Goal: Transaction & Acquisition: Purchase product/service

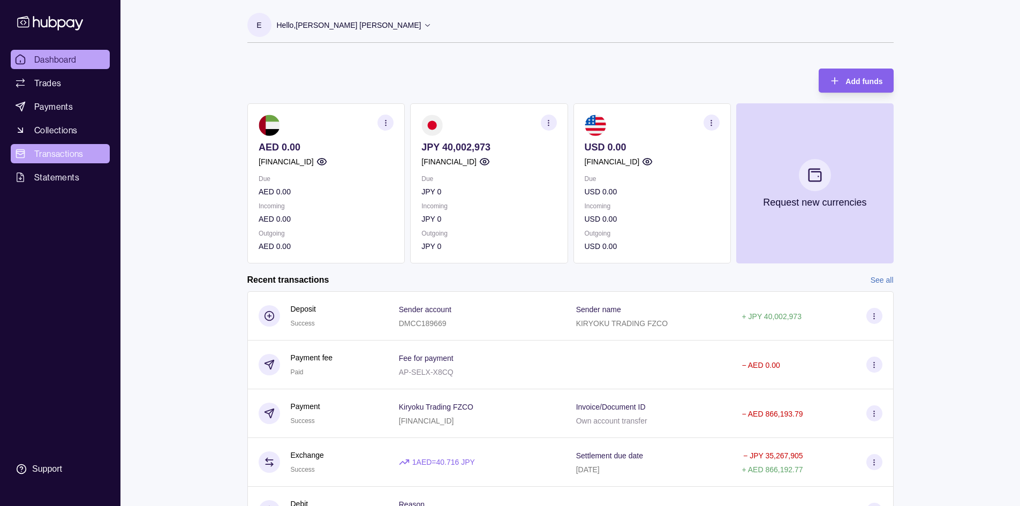
click at [56, 149] on span "Transactions" at bounding box center [58, 153] width 49 height 13
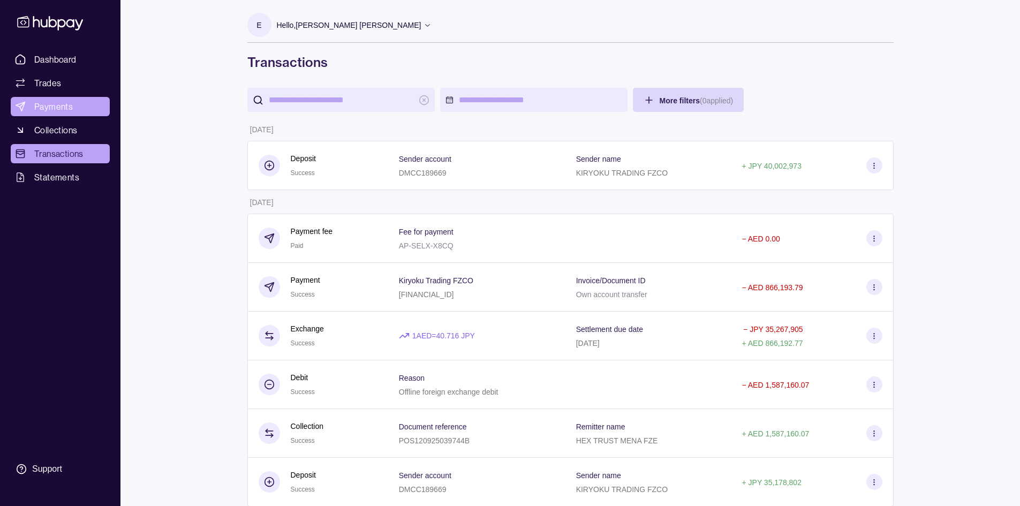
click at [47, 107] on span "Payments" at bounding box center [53, 106] width 39 height 13
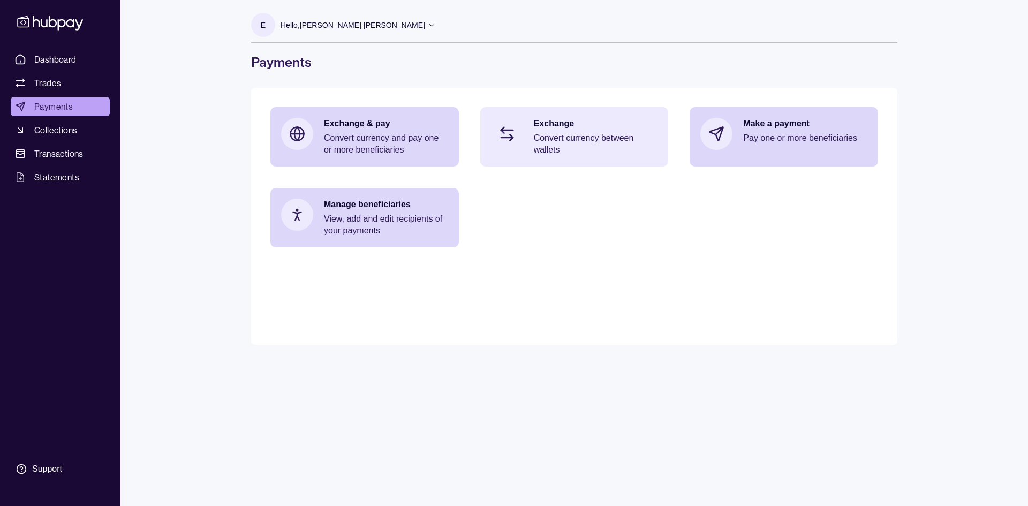
click at [548, 123] on p "Exchange" at bounding box center [596, 124] width 124 height 12
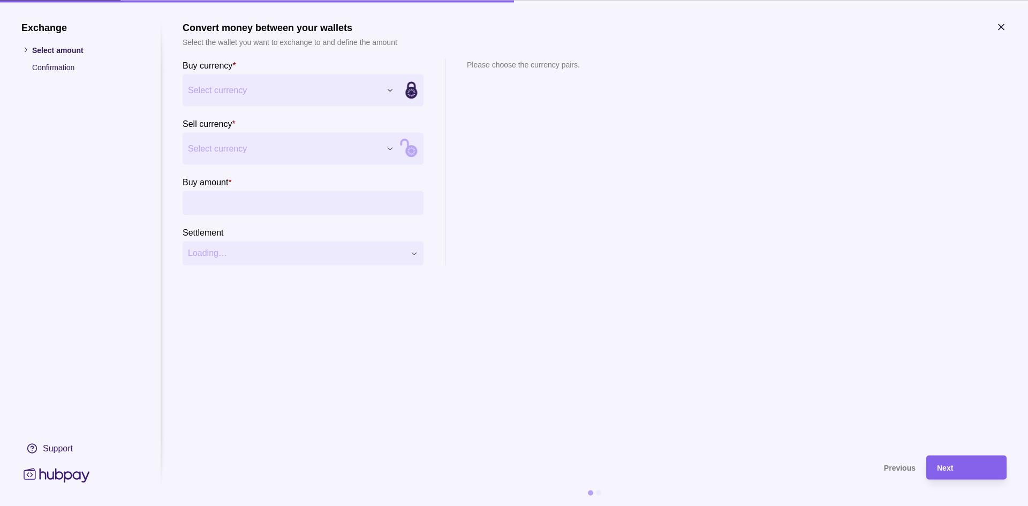
click at [273, 506] on div "Exchange Select amount Confirmation Support Convert money between your wallets …" at bounding box center [514, 506] width 1028 height 0
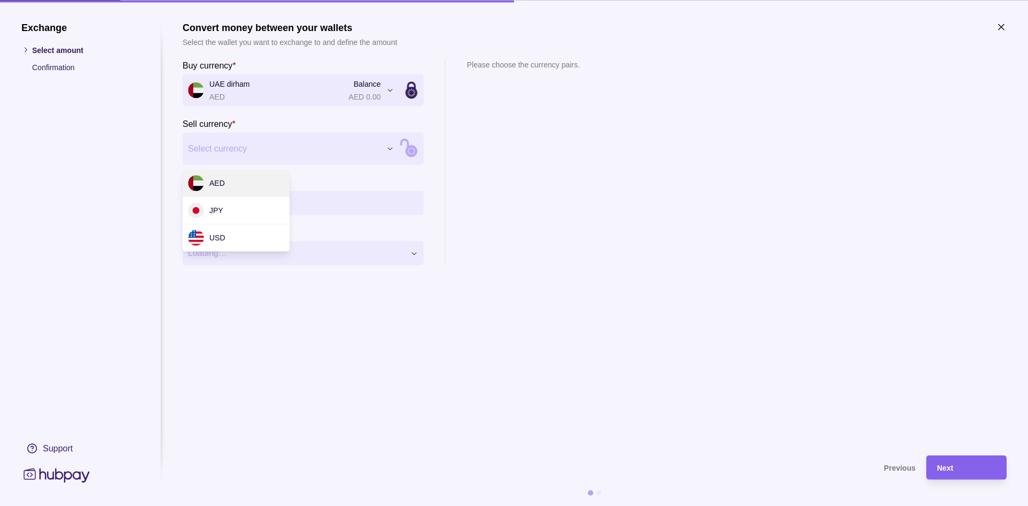
click at [240, 506] on div "Exchange Select amount Confirmation Support Convert money between your wallets …" at bounding box center [514, 506] width 1028 height 0
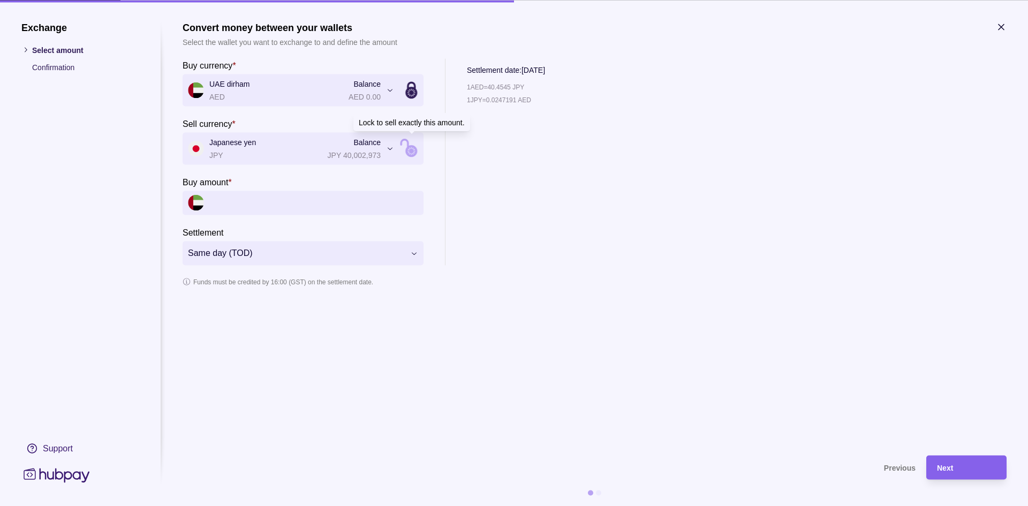
click at [411, 145] on icon at bounding box center [412, 148] width 145 height 145
click at [253, 202] on input "Sell amount *" at bounding box center [313, 203] width 209 height 24
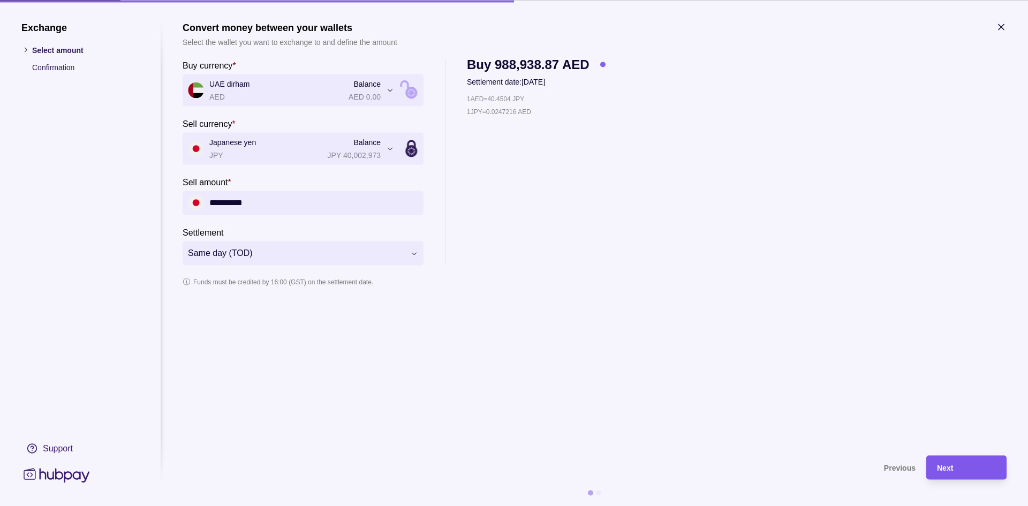
type input "**********"
click at [946, 467] on span "Next" at bounding box center [945, 468] width 16 height 9
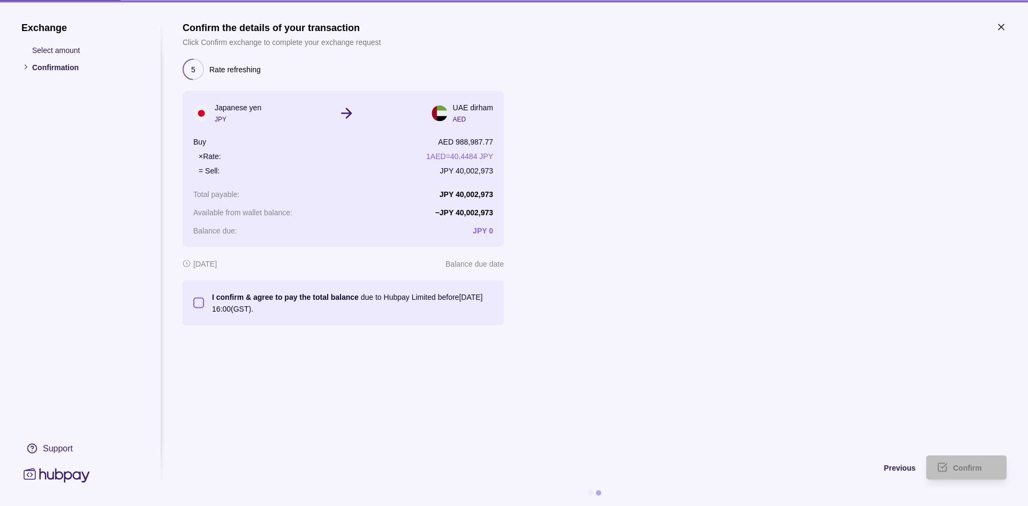
click at [199, 302] on button "I confirm & agree to pay the total balance due to Hubpay Limited before [DATE] …" at bounding box center [198, 302] width 11 height 11
click at [969, 468] on span "Confirm" at bounding box center [967, 468] width 29 height 9
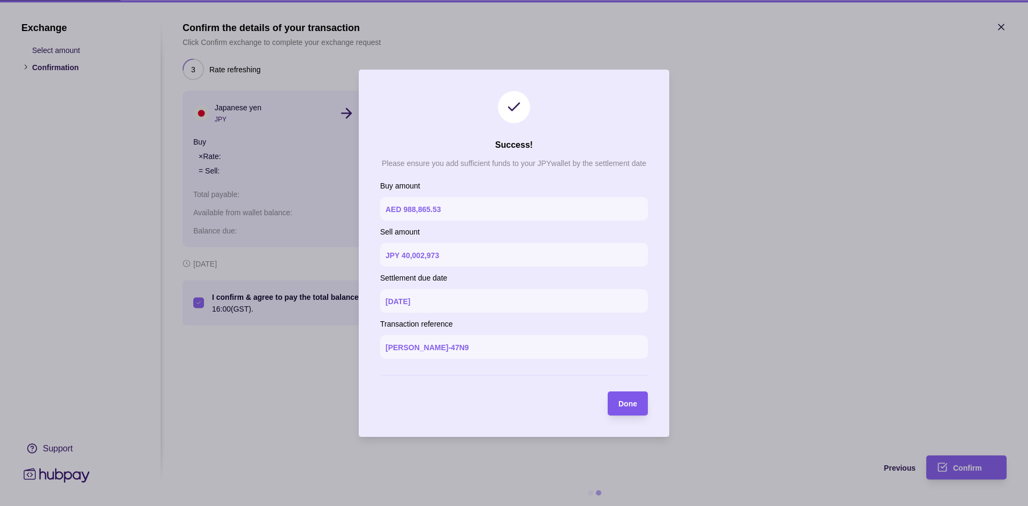
click at [629, 398] on div "Done" at bounding box center [628, 403] width 19 height 13
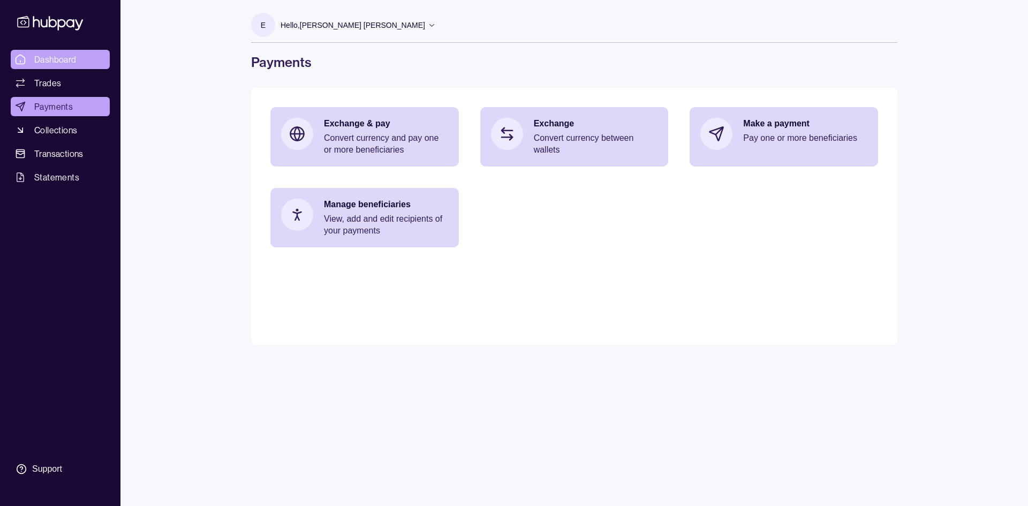
drag, startPoint x: 40, startPoint y: 61, endPoint x: 41, endPoint y: 66, distance: 5.4
click at [40, 61] on span "Dashboard" at bounding box center [55, 59] width 42 height 13
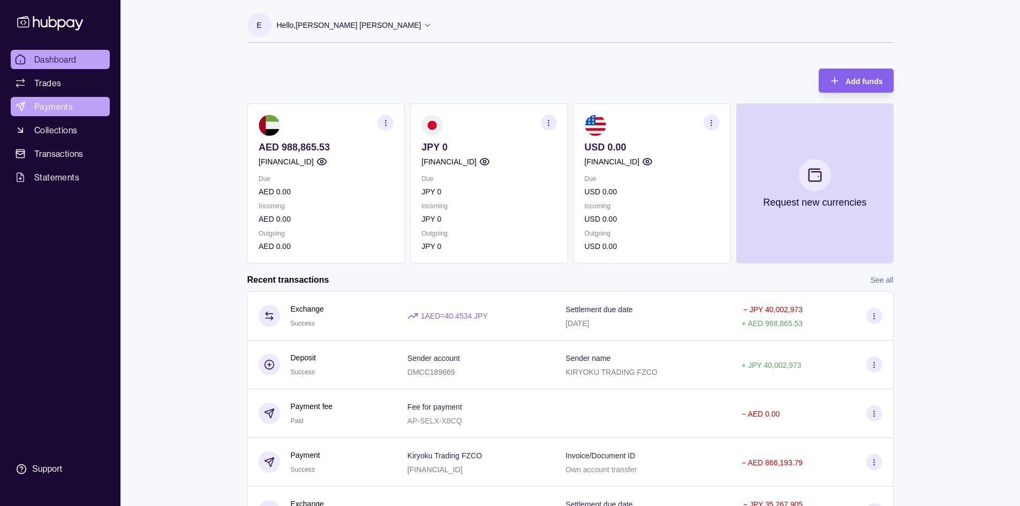
click at [52, 107] on span "Payments" at bounding box center [53, 106] width 39 height 13
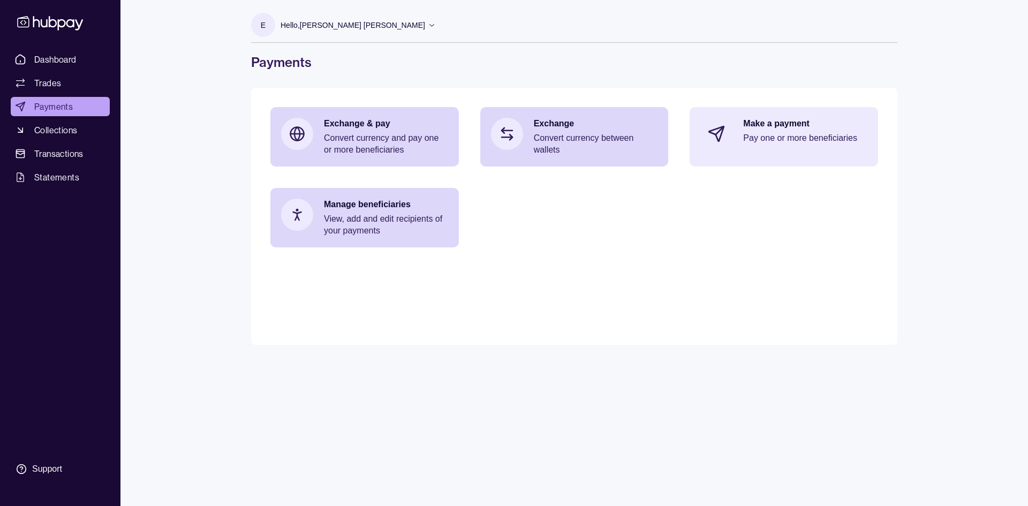
click at [791, 125] on p "Make a payment" at bounding box center [805, 124] width 124 height 12
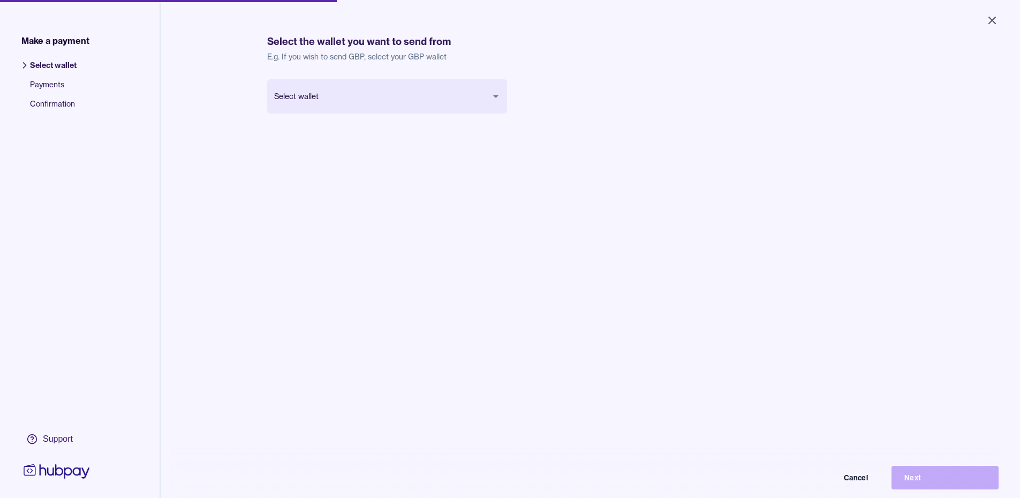
click at [490, 99] on body "Close Make a payment Select wallet Payments Confirmation Support Select the wal…" at bounding box center [510, 249] width 1020 height 498
click at [936, 483] on button "Next" at bounding box center [945, 478] width 107 height 24
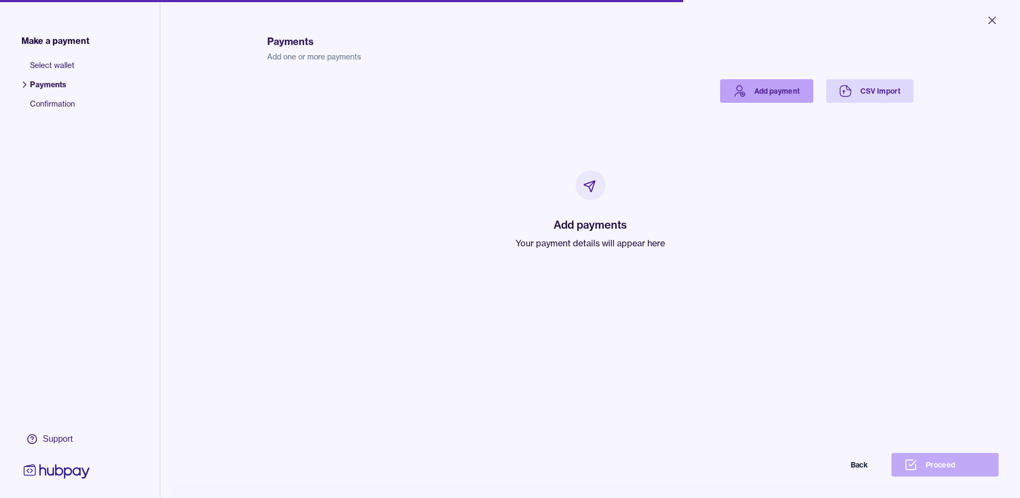
click at [749, 88] on link "Add payment" at bounding box center [766, 91] width 93 height 24
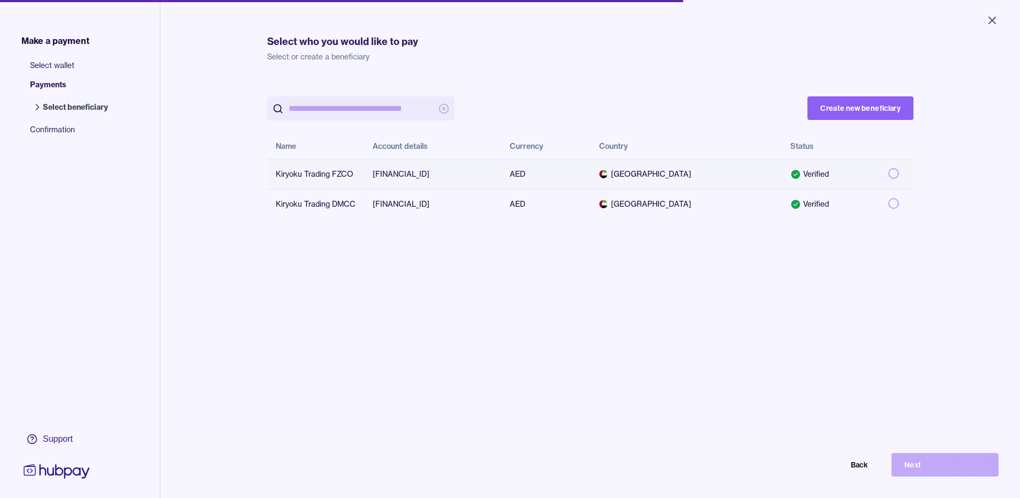
click at [889, 174] on button "button" at bounding box center [894, 173] width 11 height 11
type button "on"
click at [949, 474] on button "Next" at bounding box center [945, 465] width 107 height 24
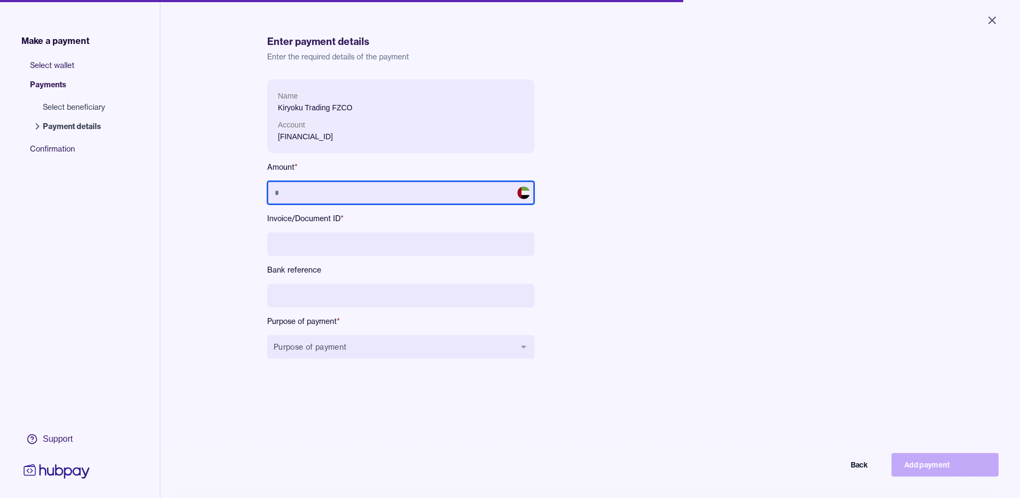
click at [329, 194] on input "text" at bounding box center [400, 193] width 267 height 24
type input "*"
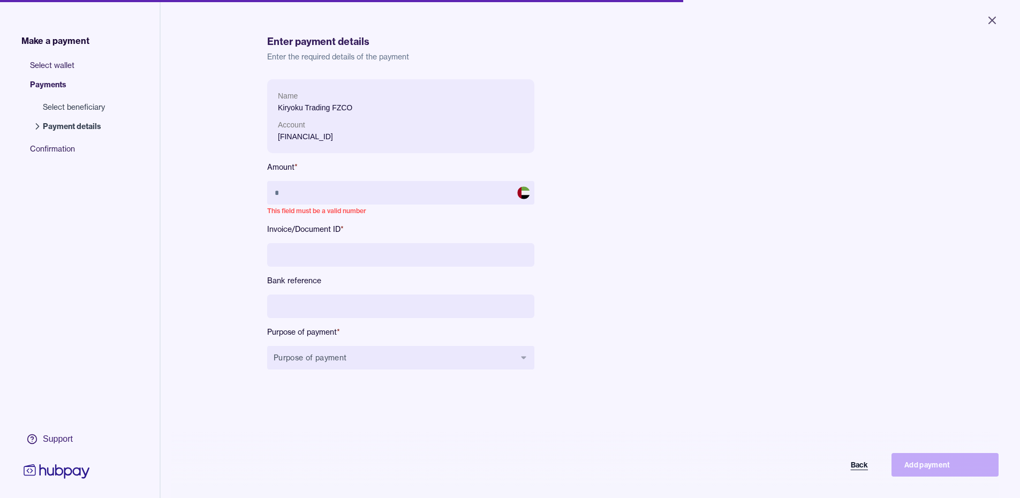
click at [866, 472] on button "Back" at bounding box center [827, 465] width 107 height 24
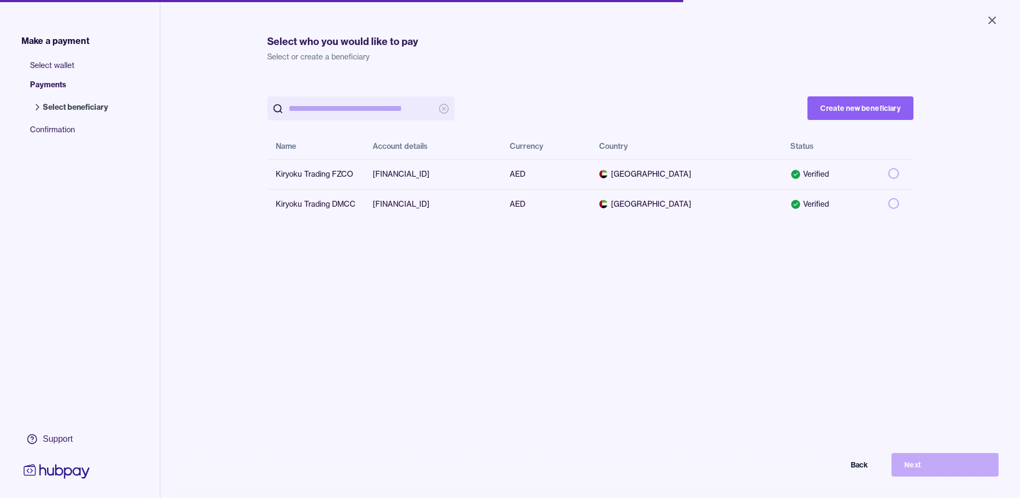
click at [866, 472] on button "Back" at bounding box center [827, 465] width 107 height 24
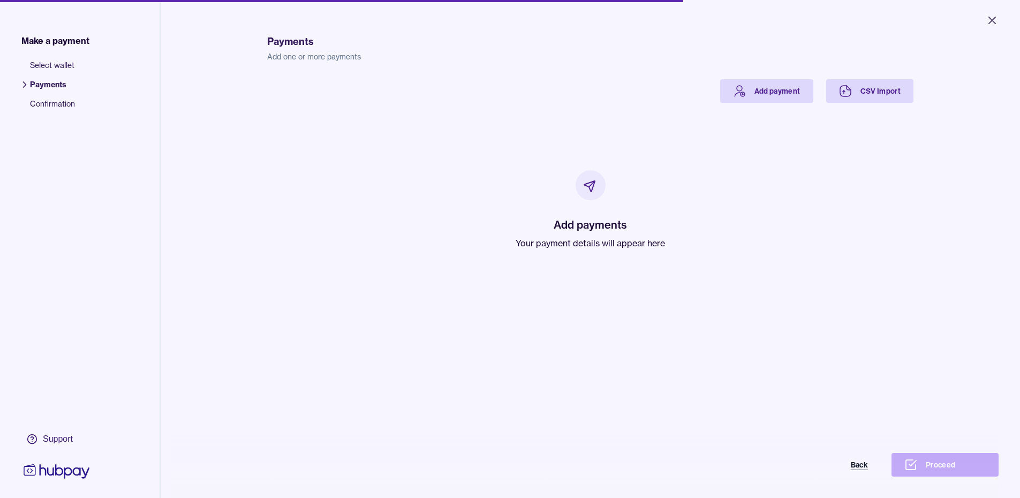
click at [872, 473] on button "Back" at bounding box center [827, 465] width 107 height 24
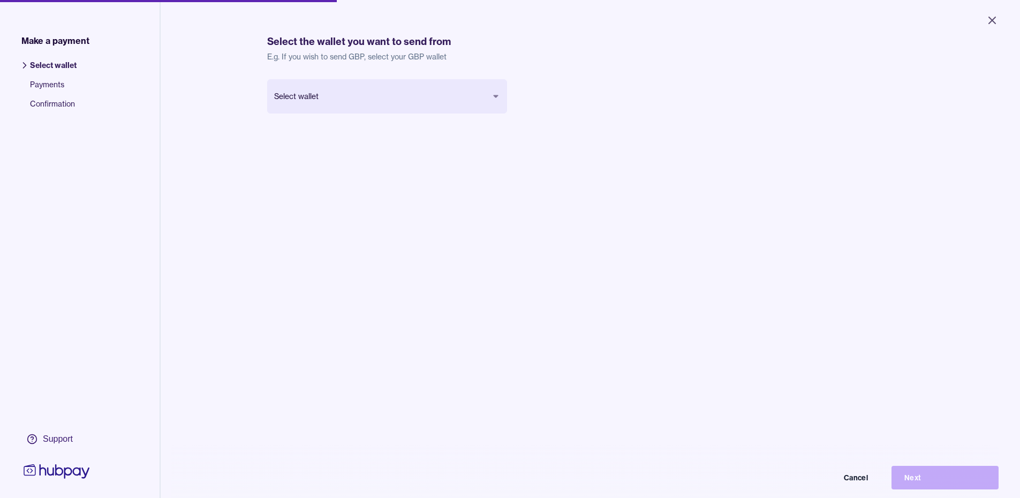
click at [384, 94] on body "Close Make a payment Select wallet Payments Confirmation Support Select the wal…" at bounding box center [510, 249] width 1020 height 498
click at [929, 490] on button "Next" at bounding box center [945, 478] width 107 height 24
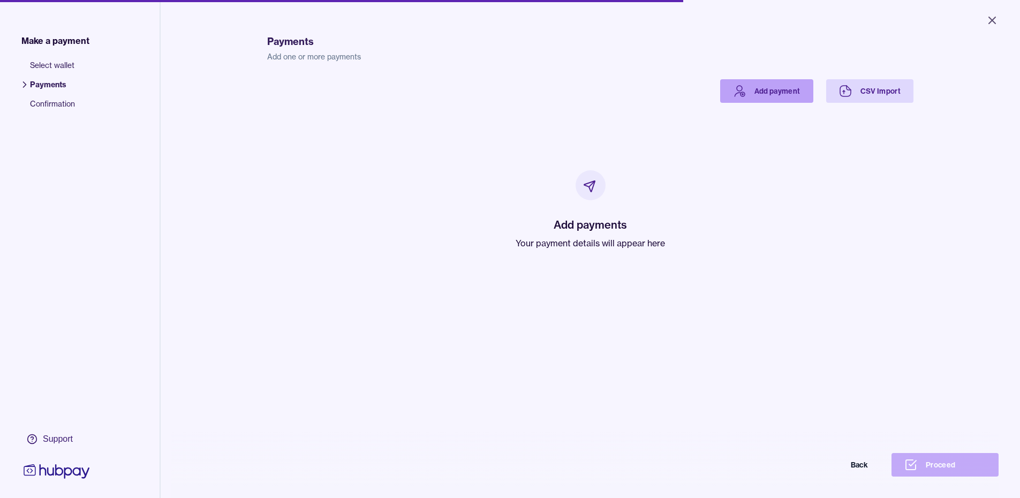
drag, startPoint x: 755, startPoint y: 84, endPoint x: 758, endPoint y: 94, distance: 10.5
click at [755, 84] on link "Add payment" at bounding box center [766, 91] width 93 height 24
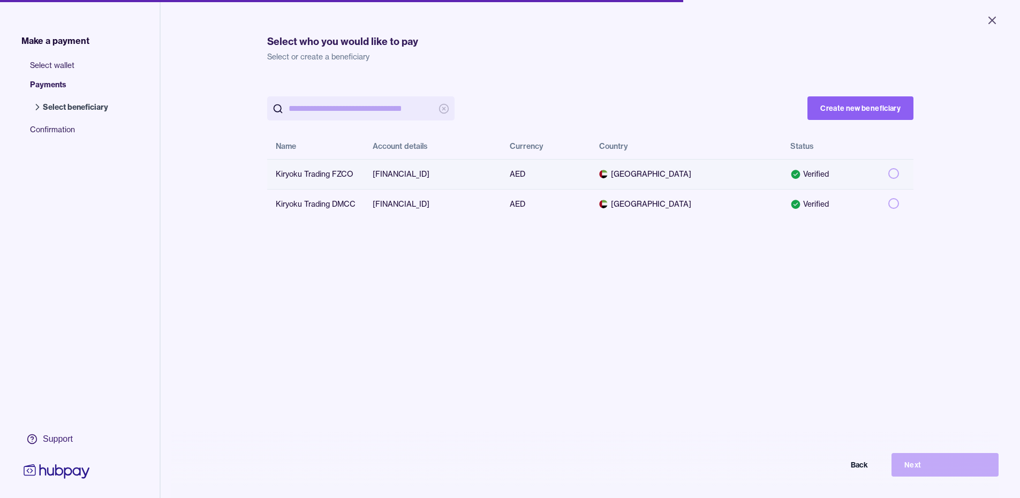
click at [889, 174] on button "button" at bounding box center [894, 173] width 11 height 11
click at [932, 470] on button "Next" at bounding box center [945, 465] width 107 height 24
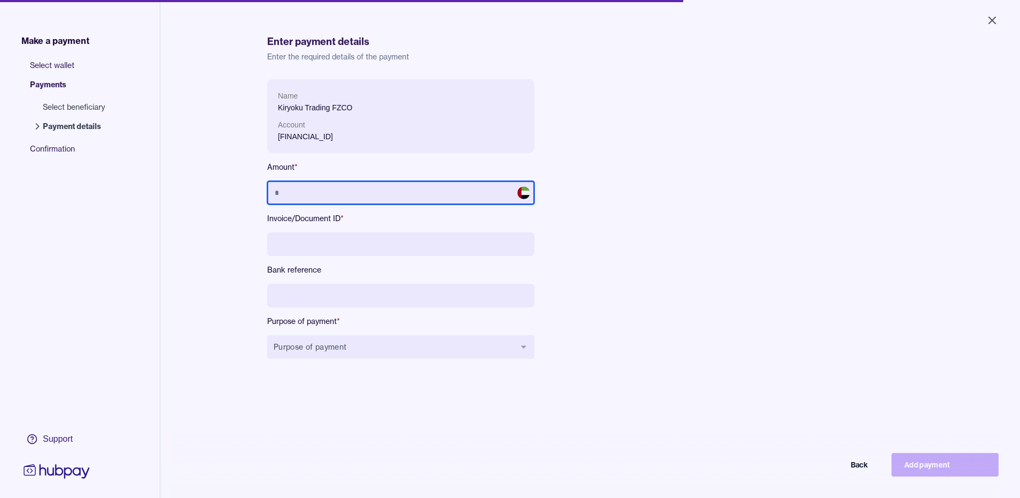
click at [345, 193] on input "text" at bounding box center [400, 193] width 267 height 24
type input "**********"
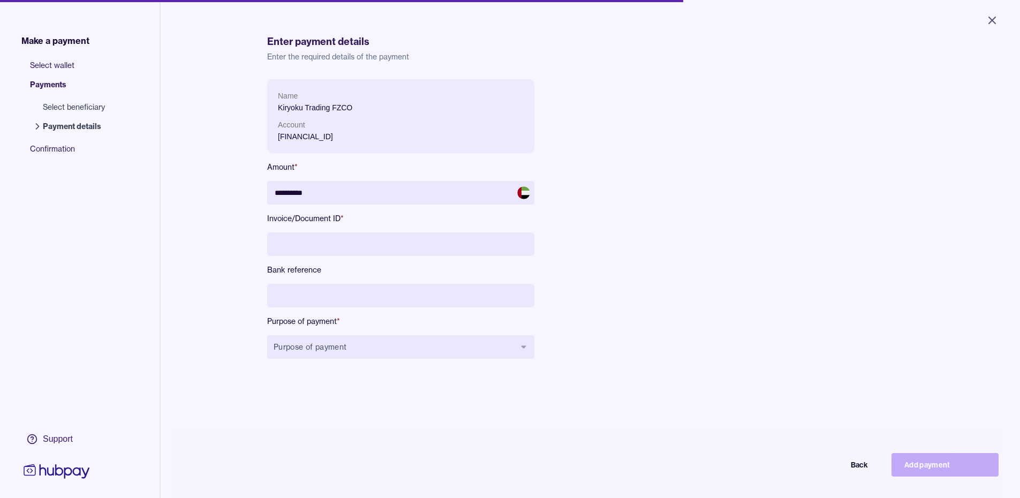
click at [313, 242] on input at bounding box center [400, 244] width 267 height 24
type input "**********"
click at [276, 297] on input at bounding box center [400, 296] width 267 height 24
drag, startPoint x: 270, startPoint y: 246, endPoint x: 356, endPoint y: 246, distance: 85.7
click at [356, 246] on input "**********" at bounding box center [400, 244] width 267 height 24
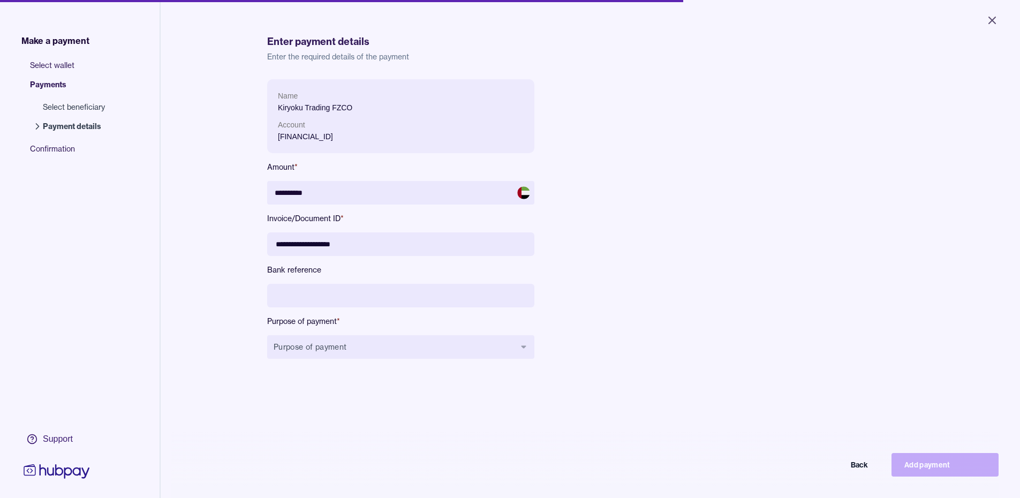
click at [321, 290] on input at bounding box center [400, 296] width 267 height 24
paste input "**********"
type input "**********"
click at [365, 352] on button "Purpose of payment" at bounding box center [400, 347] width 267 height 24
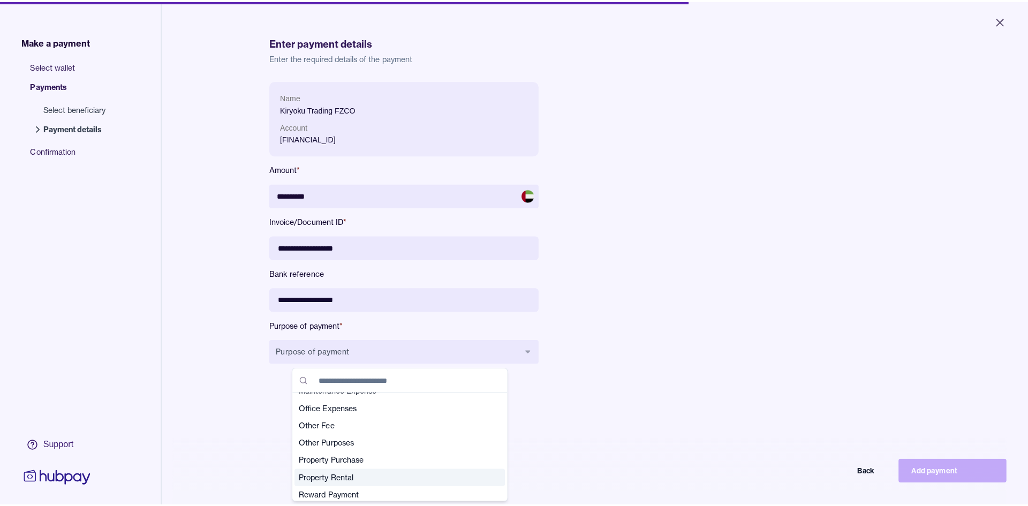
scroll to position [216, 0]
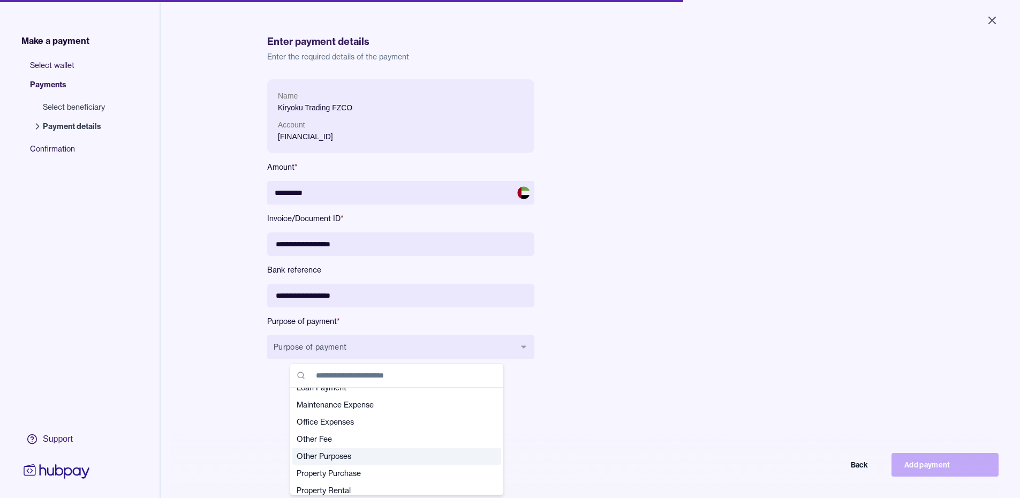
click at [332, 455] on span "Other Purposes" at bounding box center [390, 456] width 187 height 11
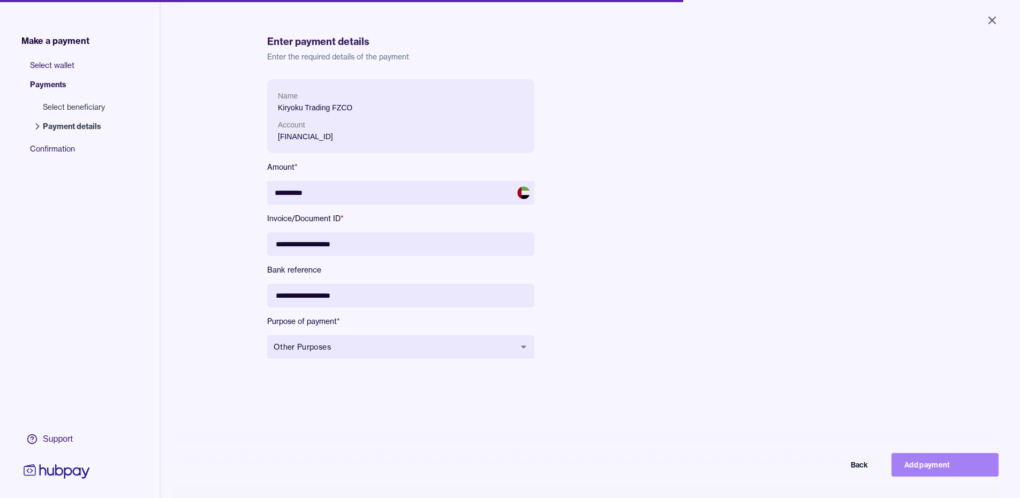
click at [938, 472] on button "Add payment" at bounding box center [945, 465] width 107 height 24
type input "*********"
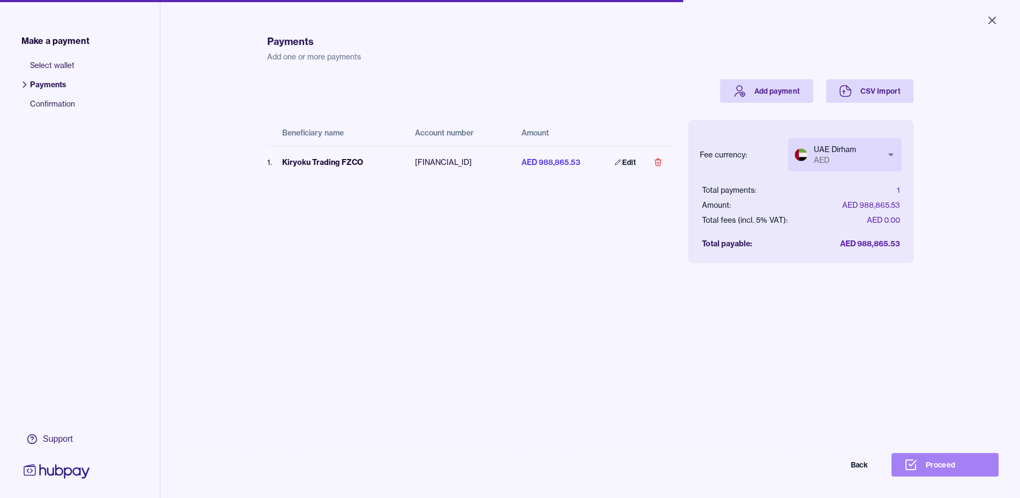
click at [929, 471] on button "Proceed" at bounding box center [945, 465] width 107 height 24
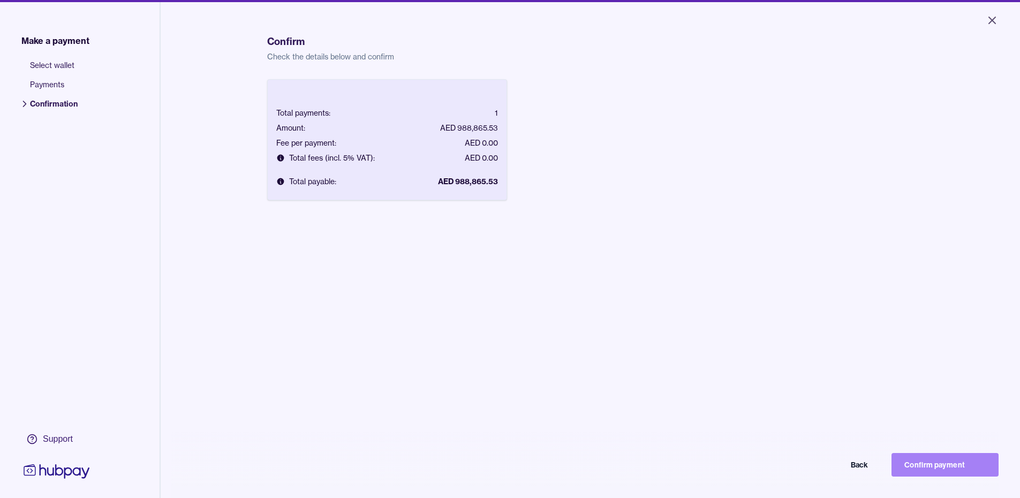
click at [952, 467] on button "Confirm payment" at bounding box center [945, 465] width 107 height 24
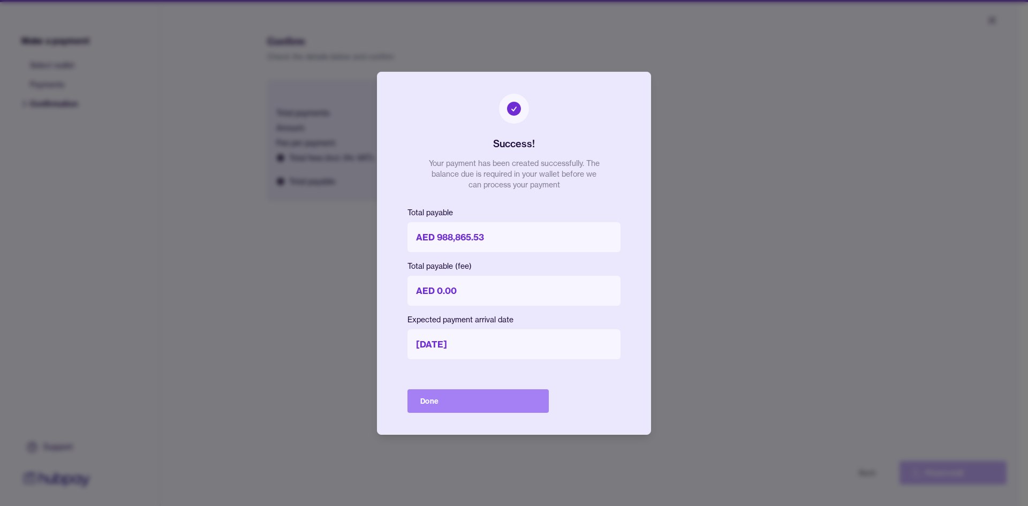
click at [435, 394] on button "Done" at bounding box center [478, 401] width 141 height 24
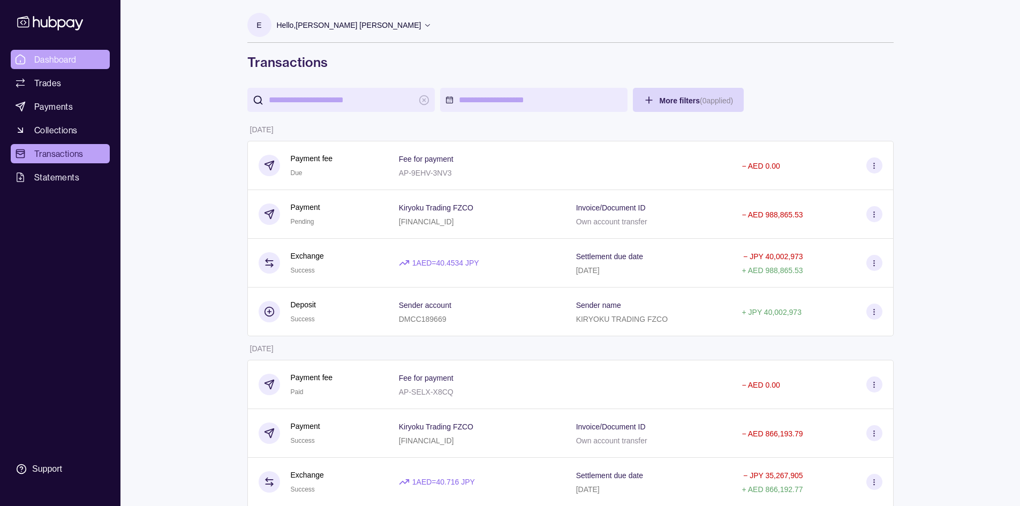
click at [39, 61] on span "Dashboard" at bounding box center [55, 59] width 42 height 13
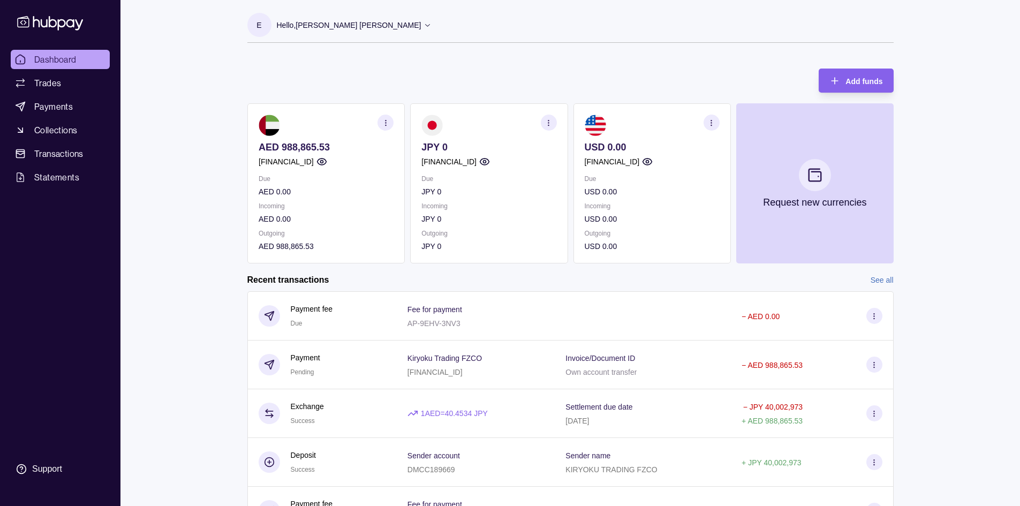
click at [424, 25] on icon at bounding box center [428, 25] width 8 height 8
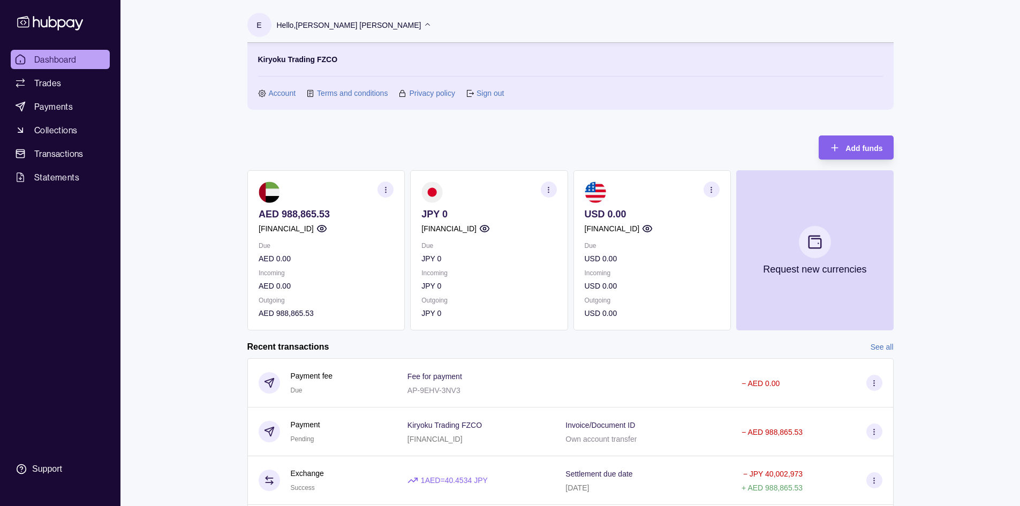
click at [497, 91] on link "Sign out" at bounding box center [490, 93] width 27 height 12
